Goal: Information Seeking & Learning: Learn about a topic

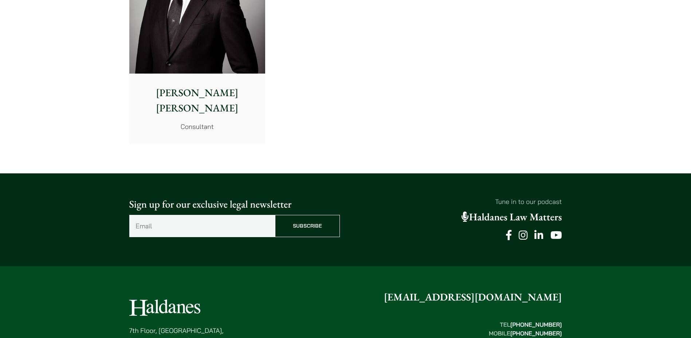
scroll to position [3932, 0]
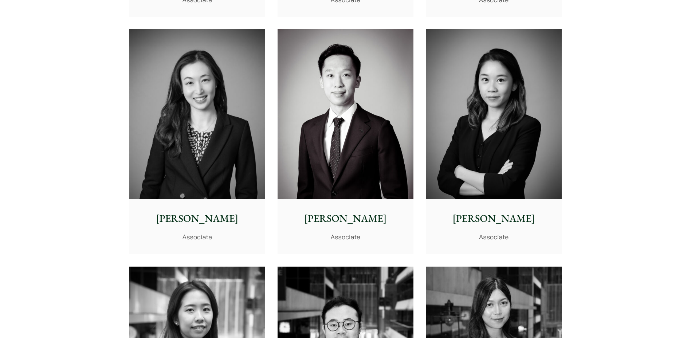
scroll to position [2585, 0]
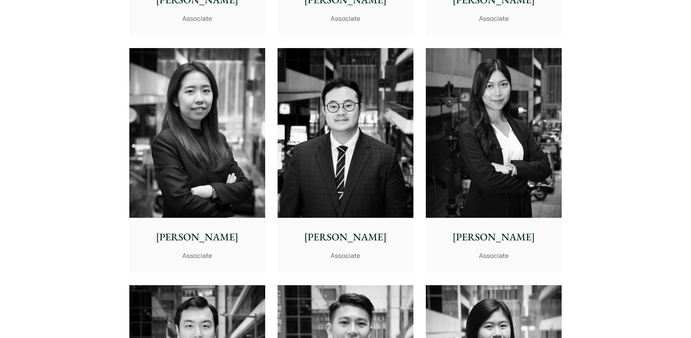
click at [514, 187] on img at bounding box center [494, 133] width 136 height 170
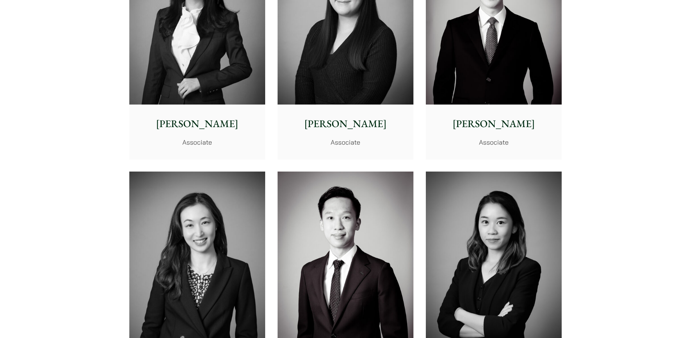
scroll to position [2223, 0]
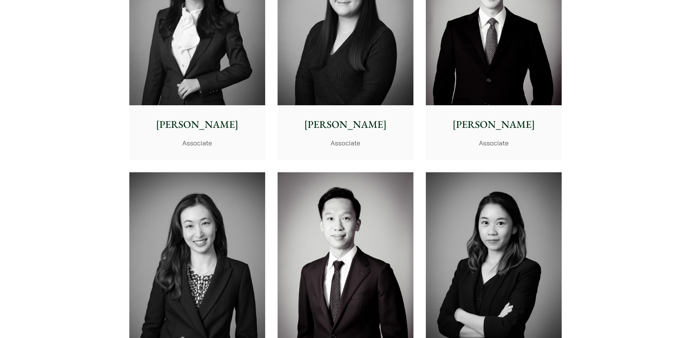
click at [203, 66] on img at bounding box center [197, 20] width 136 height 170
drag, startPoint x: 194, startPoint y: 256, endPoint x: 197, endPoint y: 253, distance: 4.1
click at [194, 256] on img at bounding box center [197, 257] width 136 height 170
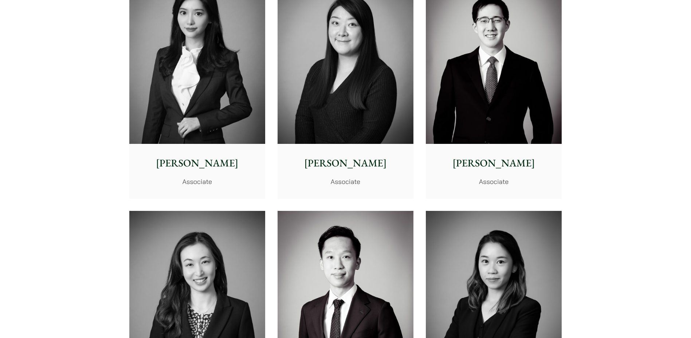
scroll to position [2150, 0]
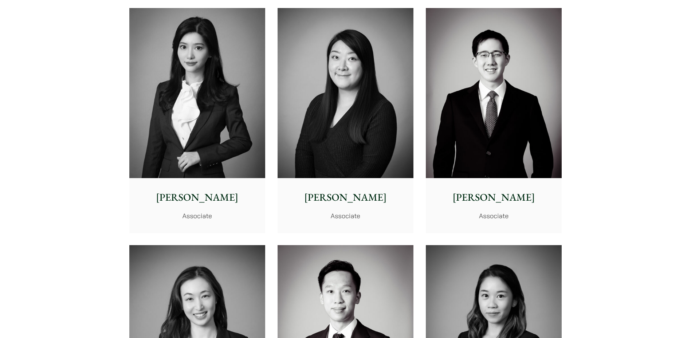
click at [212, 116] on img at bounding box center [197, 93] width 136 height 170
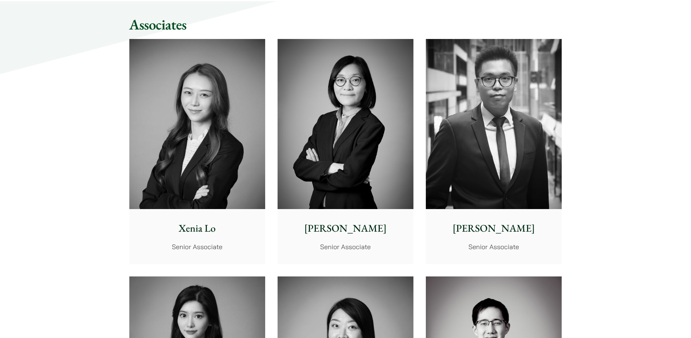
scroll to position [1859, 0]
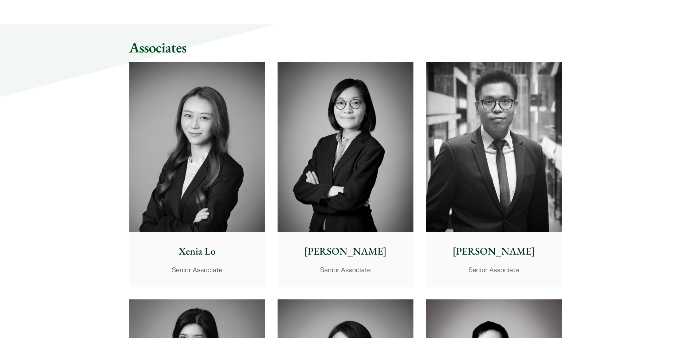
click at [226, 179] on img at bounding box center [197, 147] width 136 height 170
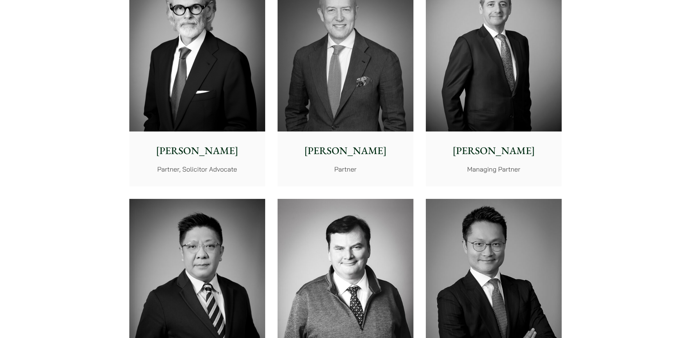
scroll to position [257, 0]
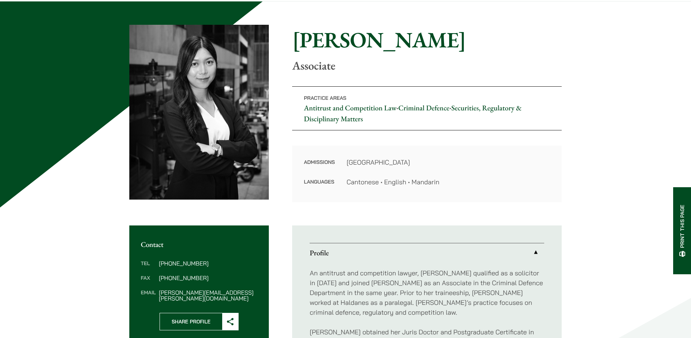
scroll to position [218, 0]
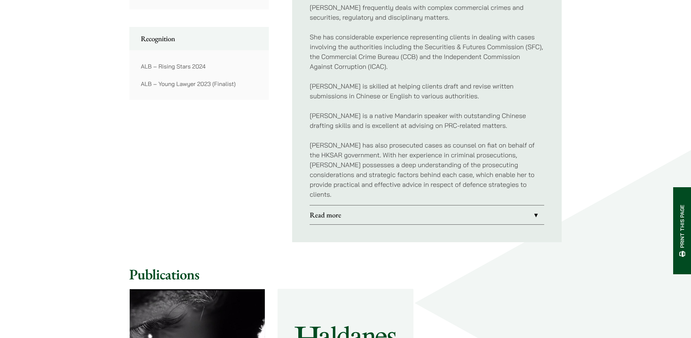
scroll to position [619, 0]
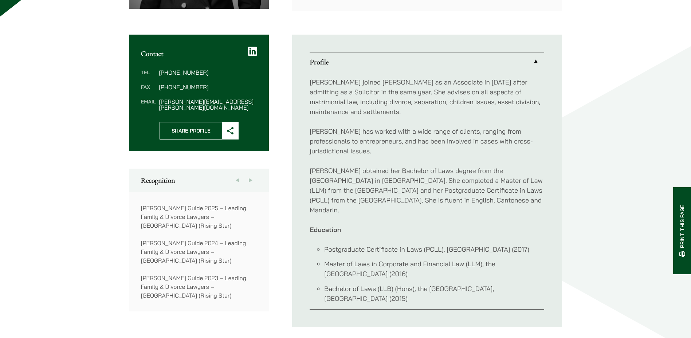
scroll to position [328, 0]
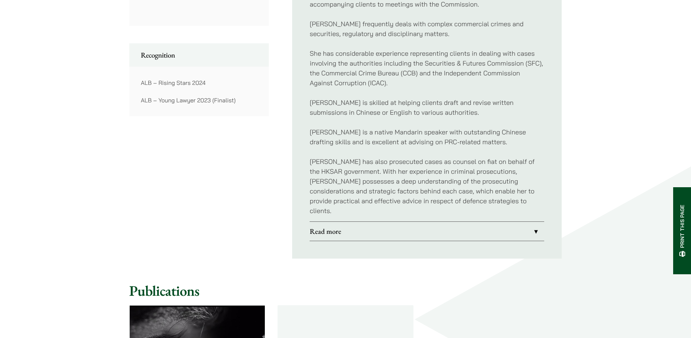
scroll to position [546, 0]
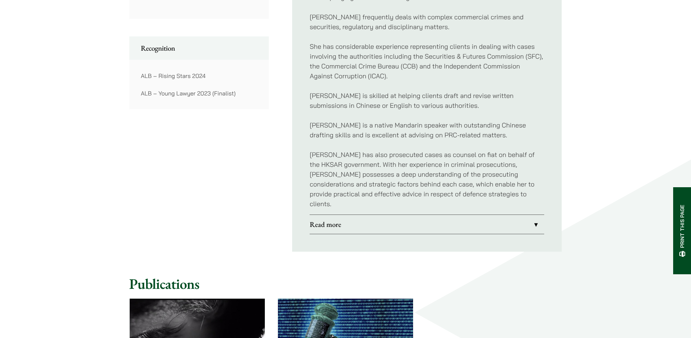
drag, startPoint x: 461, startPoint y: 212, endPoint x: 482, endPoint y: 213, distance: 21.2
click at [461, 215] on link "Read more" at bounding box center [426, 224] width 234 height 19
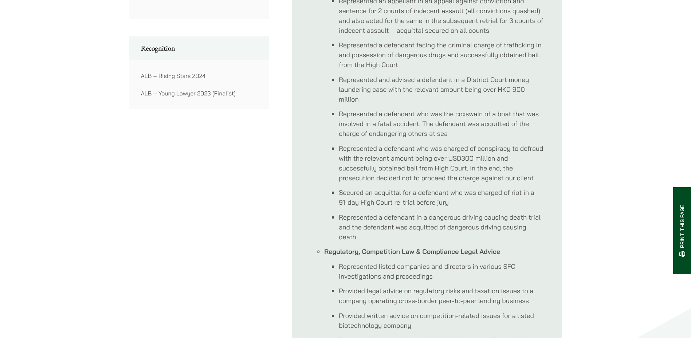
scroll to position [332, 0]
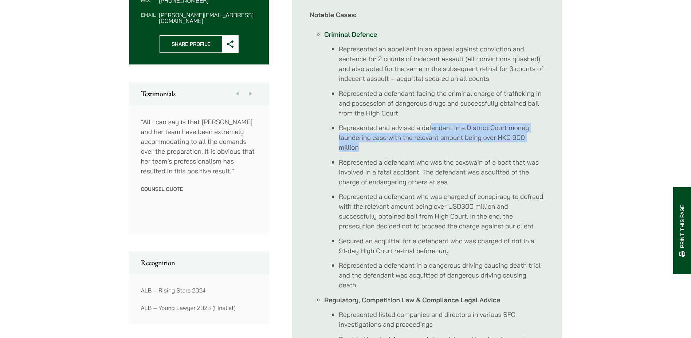
drag, startPoint x: 431, startPoint y: 126, endPoint x: 509, endPoint y: 143, distance: 79.0
click at [509, 143] on li "Represented and advised a defendant in a District Court money laundering case w…" at bounding box center [441, 137] width 205 height 29
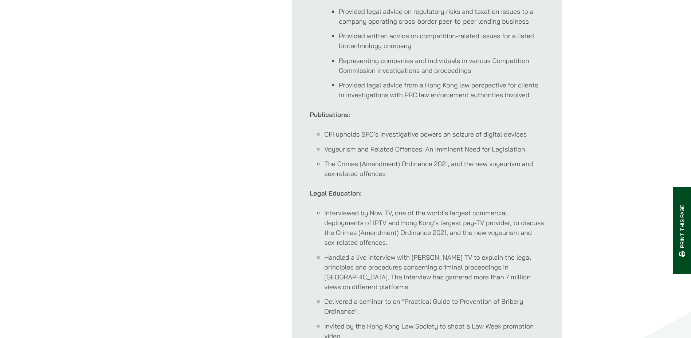
scroll to position [514, 0]
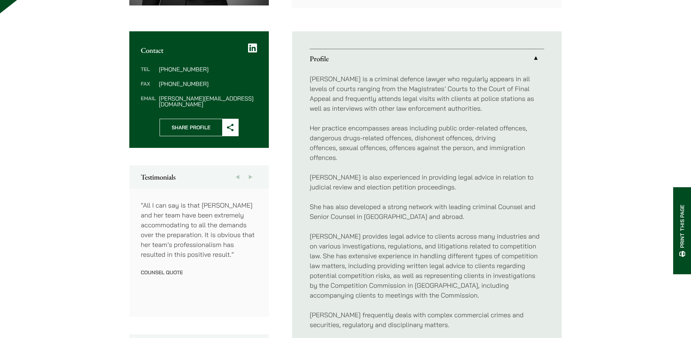
scroll to position [173, 0]
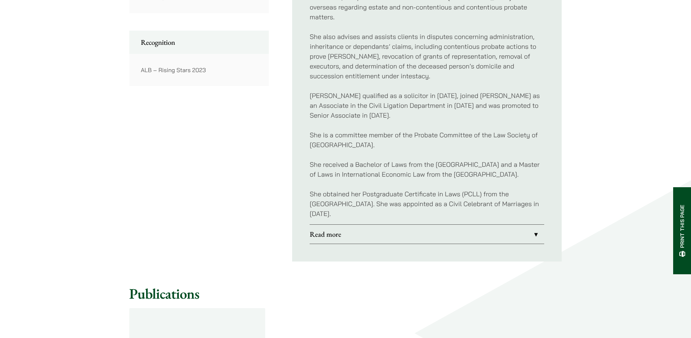
scroll to position [510, 0]
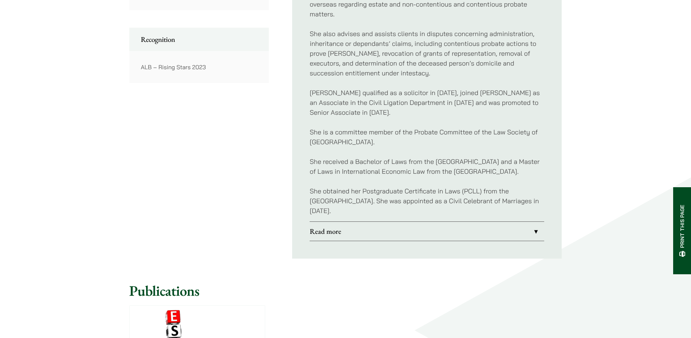
click at [371, 223] on link "Read more" at bounding box center [426, 231] width 234 height 19
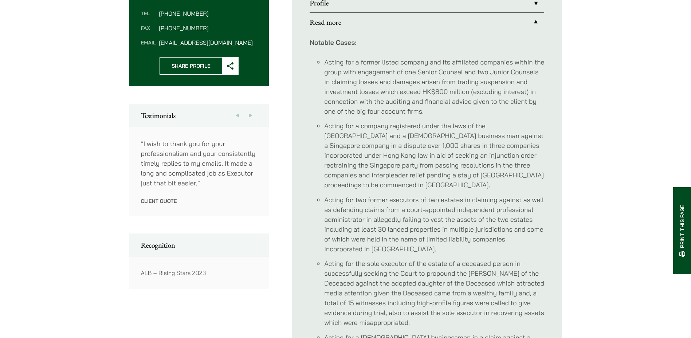
scroll to position [218, 0]
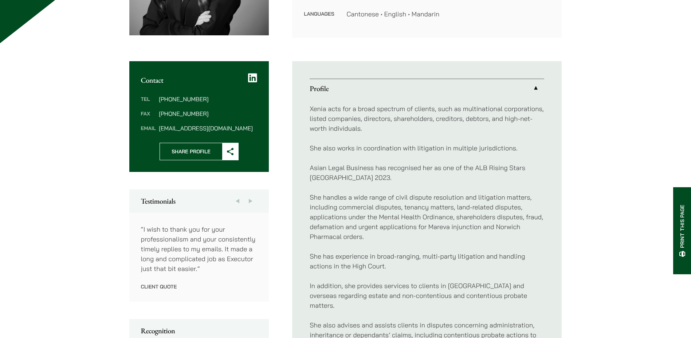
scroll to position [280, 0]
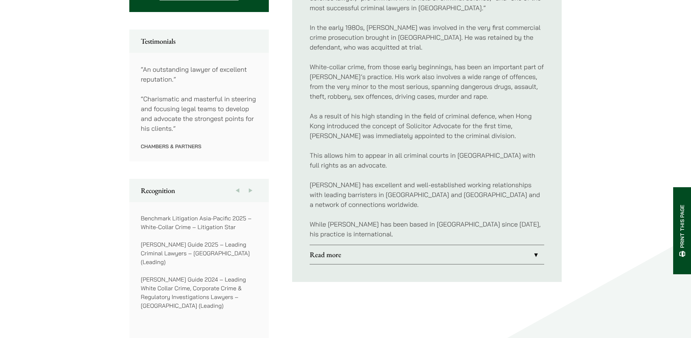
scroll to position [437, 0]
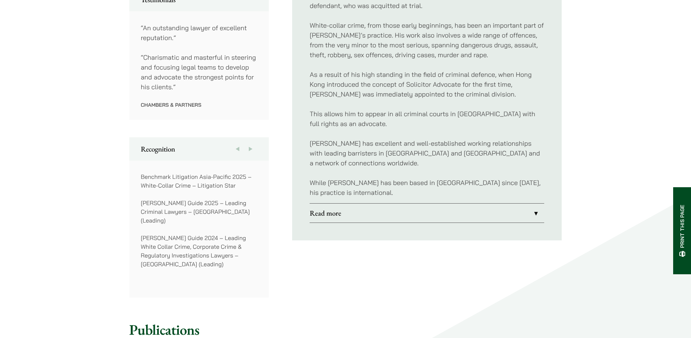
click at [340, 203] on link "Read more" at bounding box center [426, 212] width 234 height 19
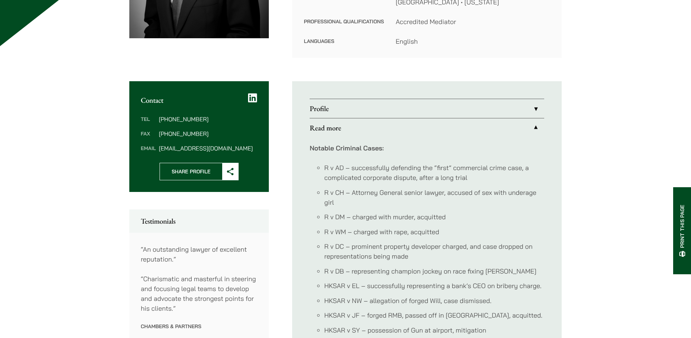
scroll to position [146, 0]
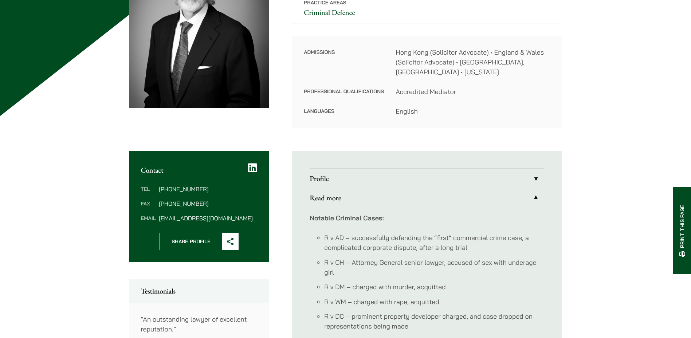
click at [466, 169] on link "Profile" at bounding box center [426, 178] width 234 height 19
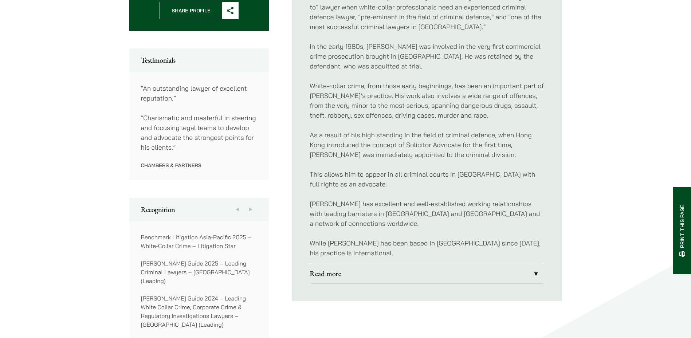
scroll to position [437, 0]
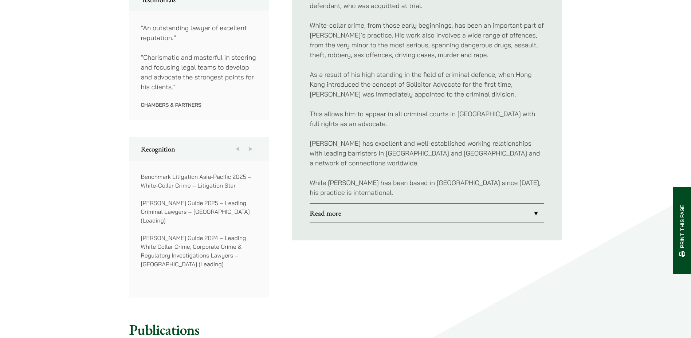
click at [499, 203] on link "Read more" at bounding box center [426, 212] width 234 height 19
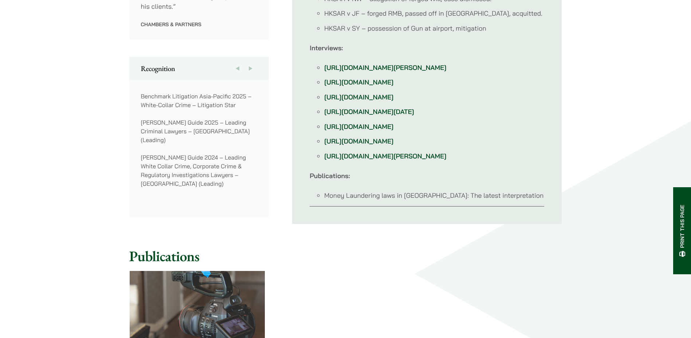
scroll to position [582, 0]
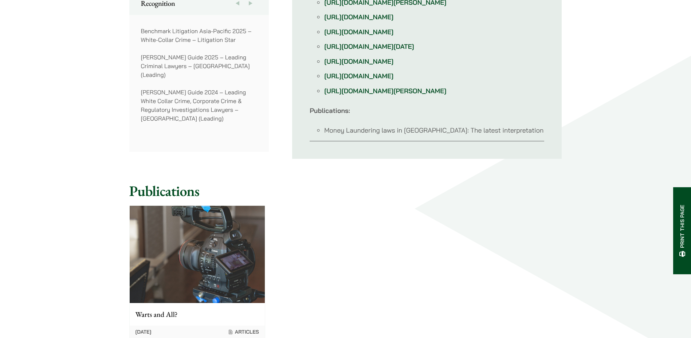
click at [474, 255] on div "Warts and All? 15/02/2023 Articles" at bounding box center [345, 271] width 445 height 145
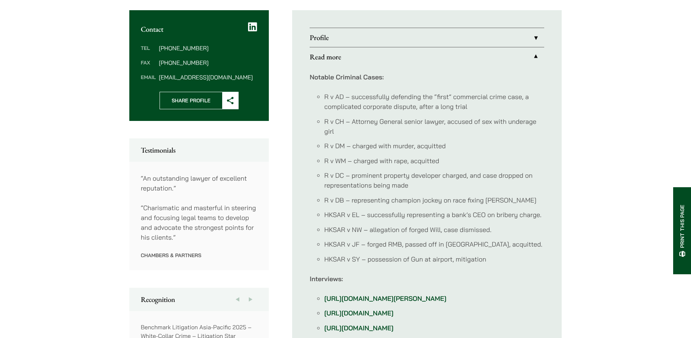
scroll to position [255, 0]
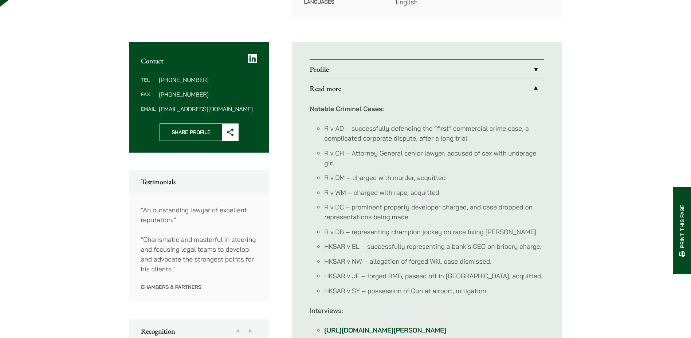
click at [202, 239] on p "“Charismatic and masterful in steering and focusing legal teams to develop and …" at bounding box center [199, 253] width 116 height 39
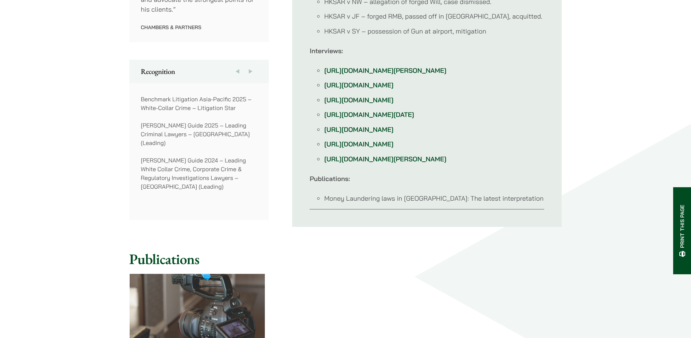
scroll to position [462, 0]
